Goal: Use online tool/utility: Utilize a website feature to perform a specific function

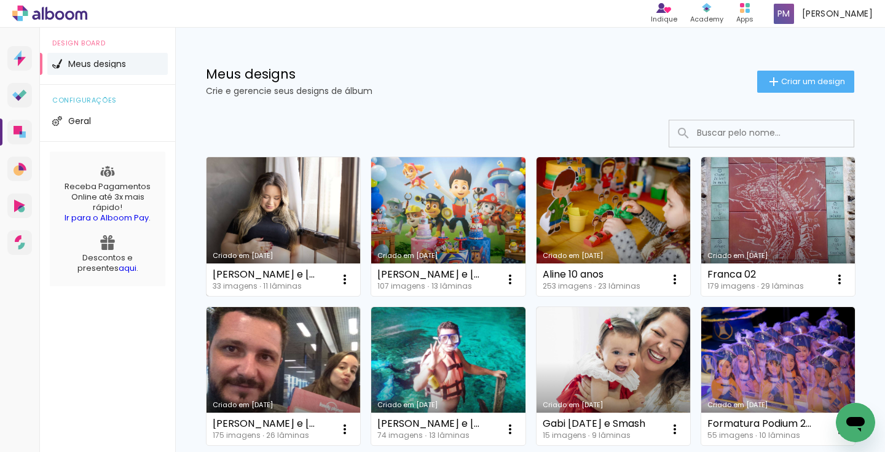
click at [293, 223] on link "Criado em [DATE]" at bounding box center [283, 226] width 154 height 139
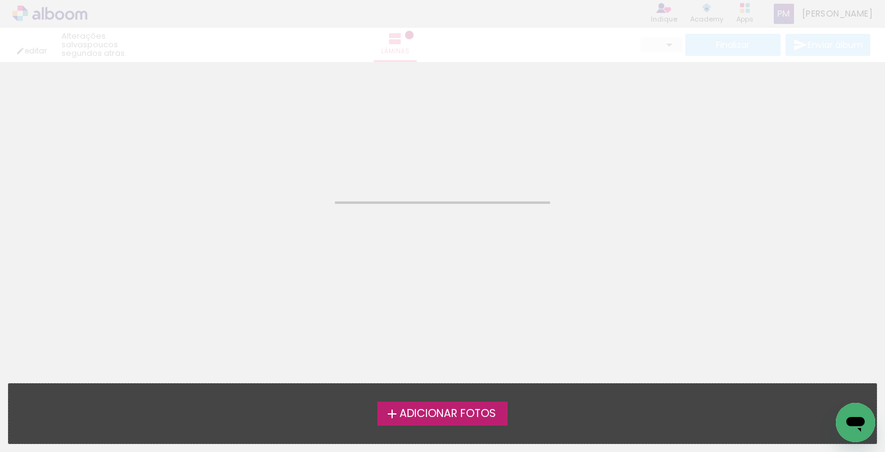
click at [293, 223] on neon-animated-pages "Confirmar Cancelar" at bounding box center [442, 257] width 885 height 390
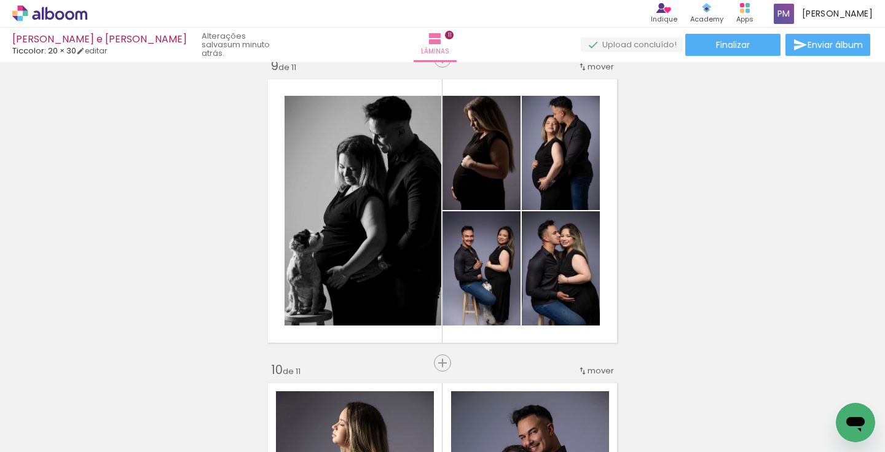
scroll to position [0, 1559]
